Goal: Transaction & Acquisition: Download file/media

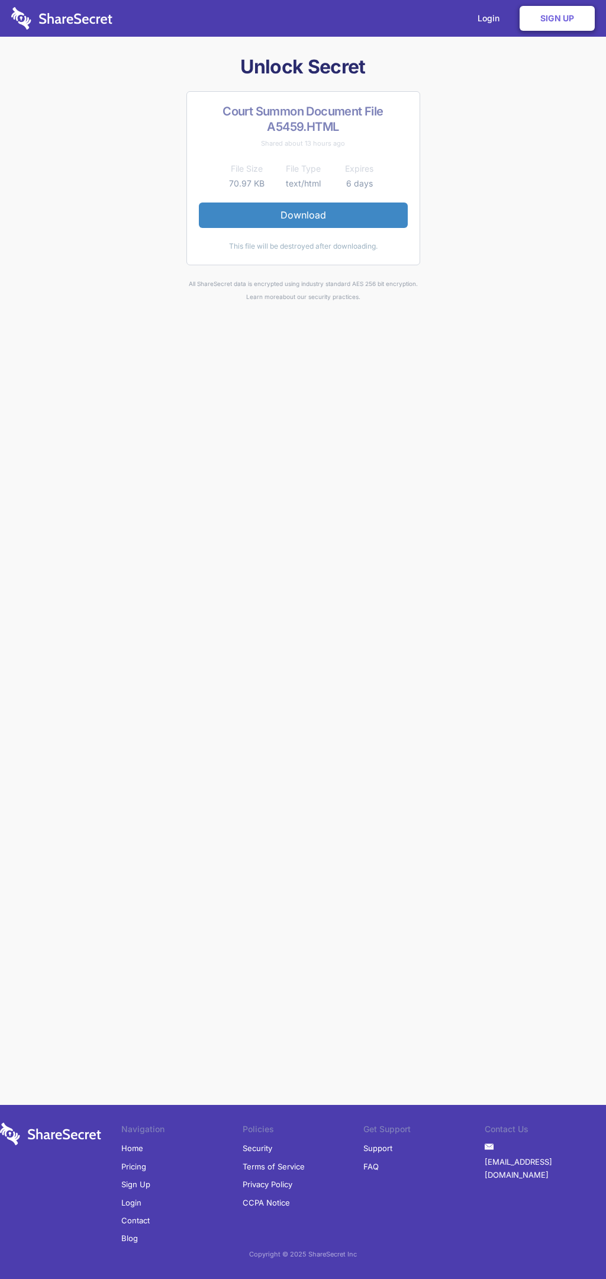
click at [303, 215] on link "Download" at bounding box center [303, 214] width 209 height 25
